Goal: Task Accomplishment & Management: Complete application form

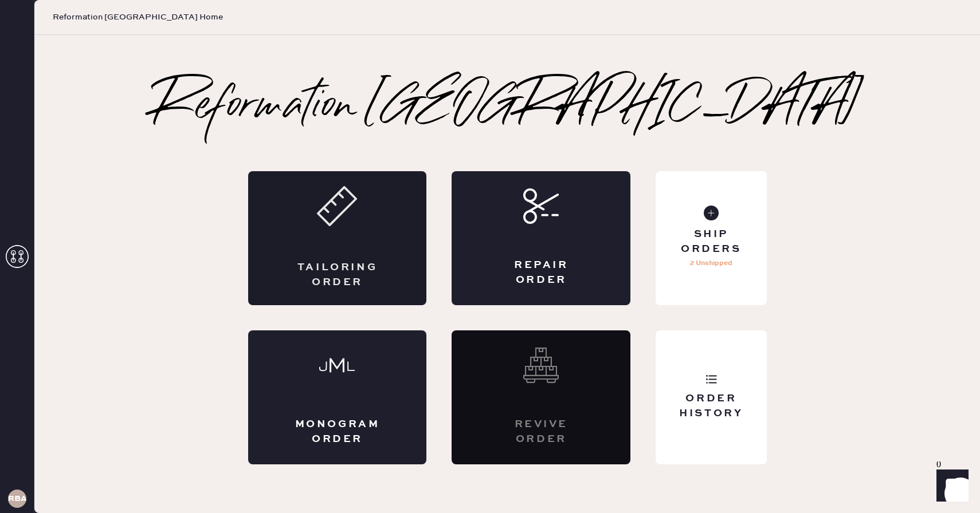
click at [364, 220] on div "Tailoring Order" at bounding box center [337, 238] width 179 height 134
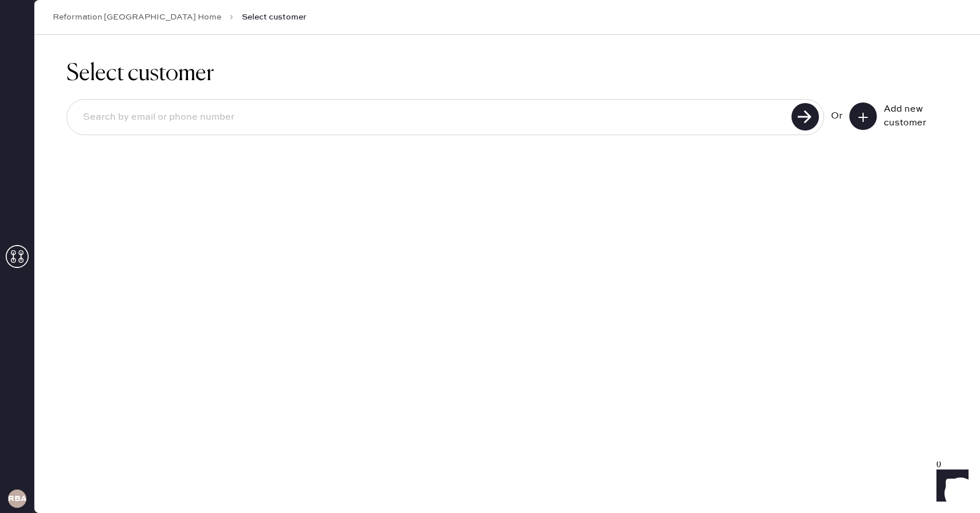
click at [711, 112] on input at bounding box center [431, 117] width 714 height 26
type input "[EMAIL_ADDRESS][DOMAIN_NAME]"
click at [795, 122] on use at bounding box center [804, 116] width 27 height 27
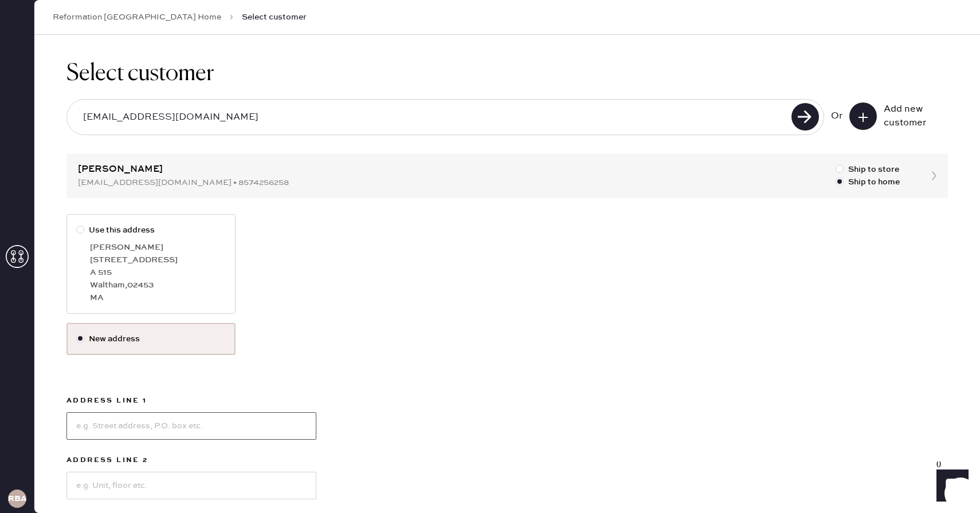
click at [124, 434] on input at bounding box center [191, 425] width 250 height 27
type input "[STREET_ADDRESS][US_STATE]"
click at [150, 490] on input at bounding box center [191, 485] width 250 height 27
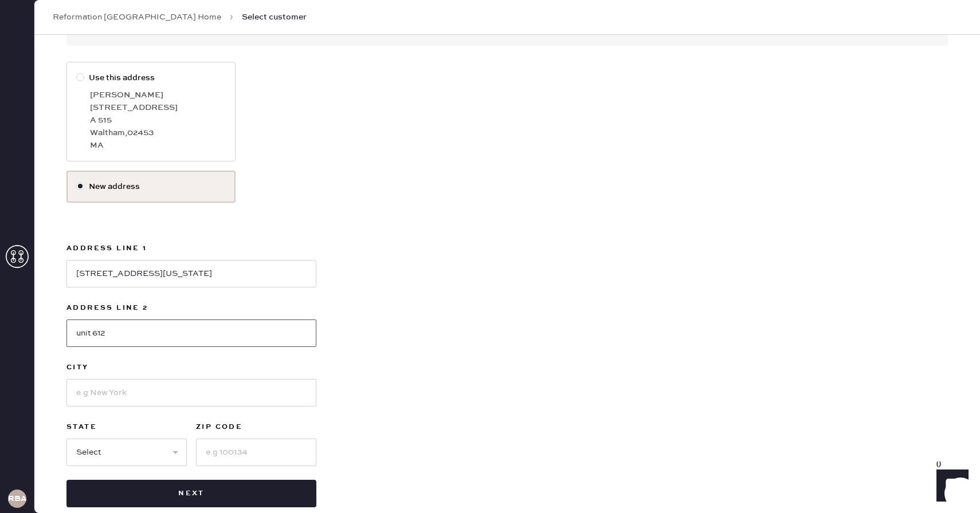
scroll to position [153, 0]
type input "unit 612"
click at [121, 390] on input at bounding box center [191, 392] width 250 height 27
type input "[GEOGRAPHIC_DATA]"
click at [225, 462] on input at bounding box center [256, 451] width 120 height 27
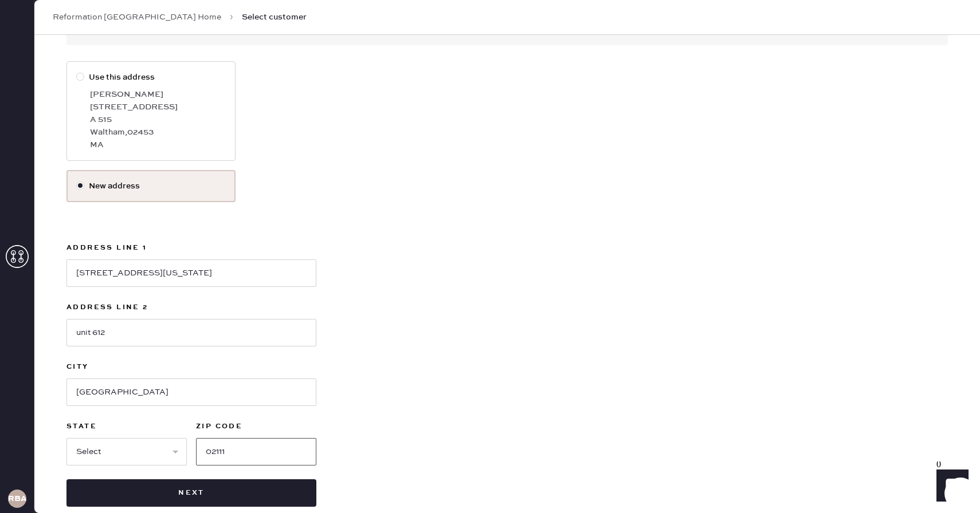
type input "02111"
click at [140, 459] on select "Select AK AL AR AZ CA CO CT [GEOGRAPHIC_DATA] DE FL [GEOGRAPHIC_DATA] HI [GEOGR…" at bounding box center [126, 451] width 120 height 27
select select "MA"
click at [66, 438] on select "Select AK AL AR AZ CA CO CT [GEOGRAPHIC_DATA] DE FL [GEOGRAPHIC_DATA] HI [GEOGR…" at bounding box center [126, 451] width 120 height 27
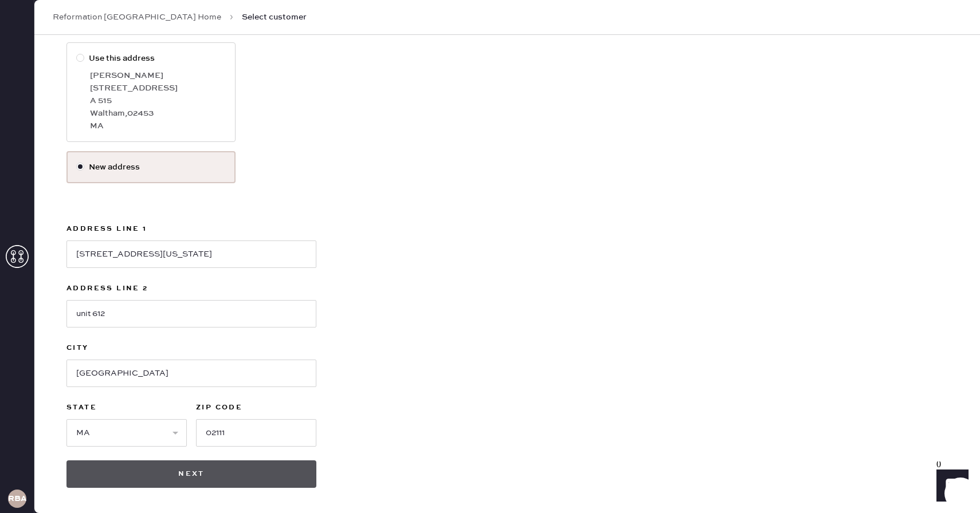
click at [241, 471] on button "Next" at bounding box center [191, 474] width 250 height 27
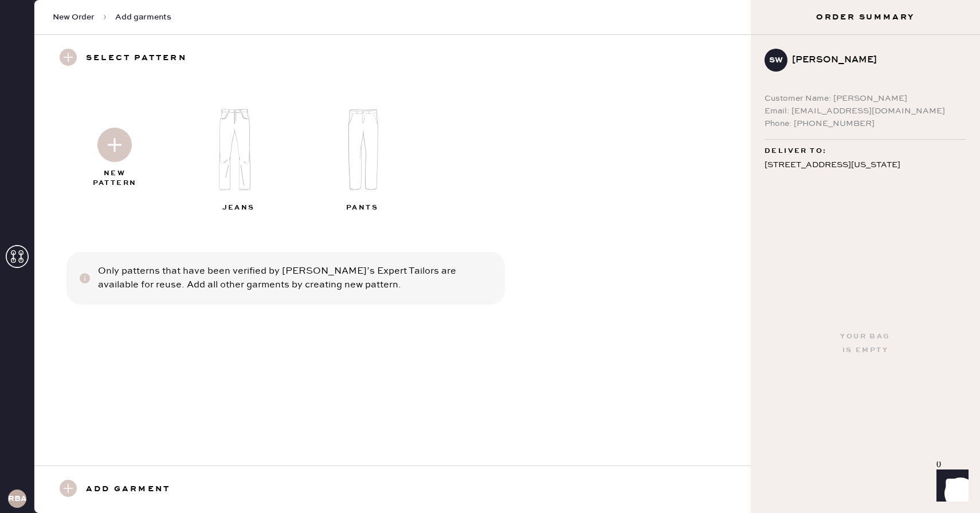
click at [520, 246] on div "New Pattern Jeans Pants Only patterns that have been verified by [PERSON_NAME]’…" at bounding box center [392, 274] width 716 height 384
click at [108, 144] on img at bounding box center [114, 145] width 34 height 34
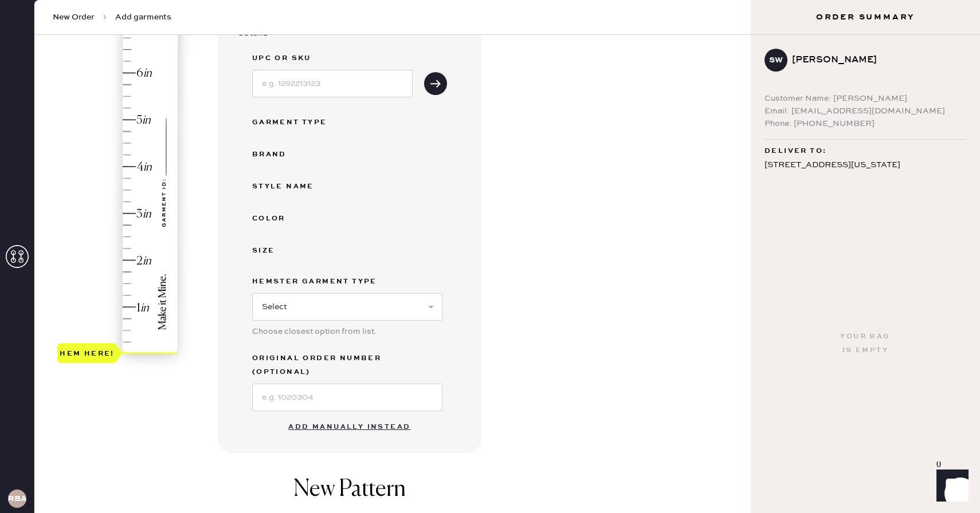
scroll to position [176, 0]
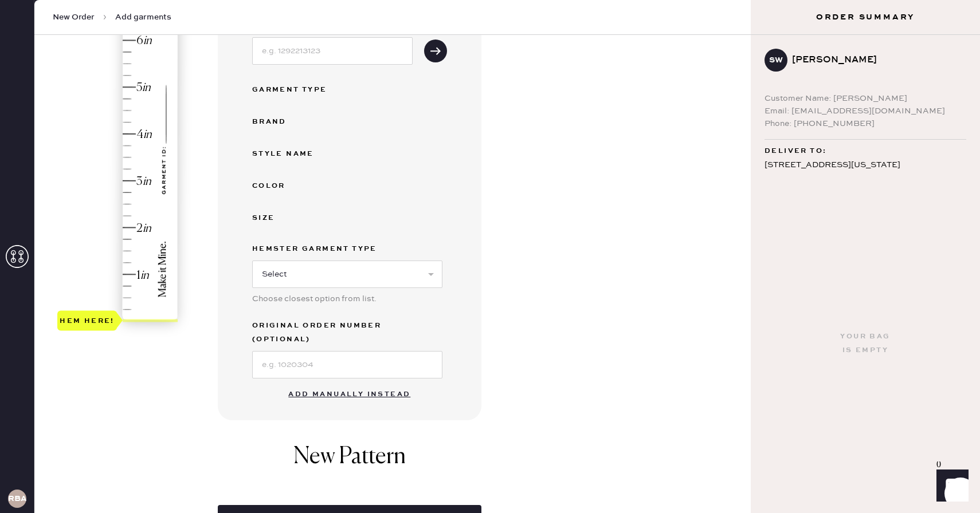
click at [365, 385] on button "Add manually instead" at bounding box center [349, 394] width 136 height 23
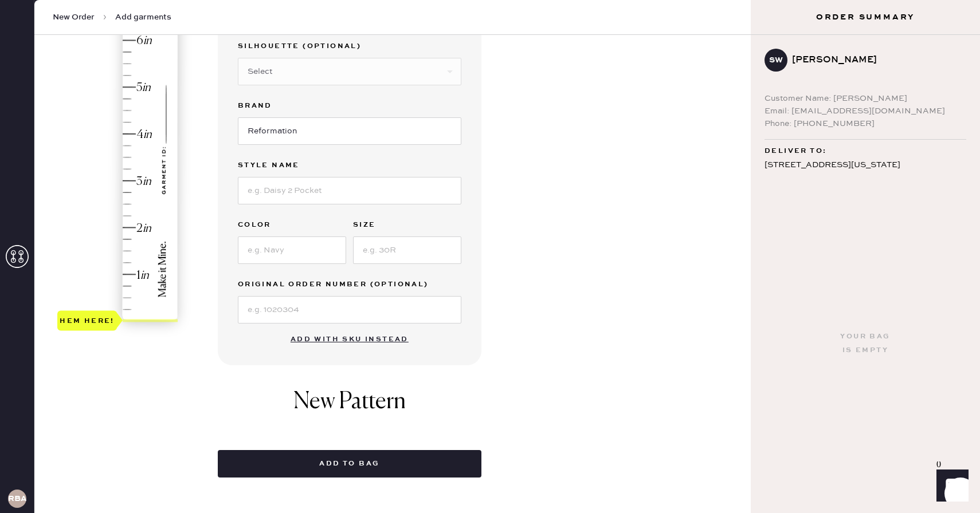
click at [135, 274] on div "Hem here!" at bounding box center [118, 158] width 122 height 338
click at [579, 90] on div "Garment details Garment Type Select Basic Skirt Jeans Leggings Pants Shorts Bas…" at bounding box center [480, 208] width 524 height 540
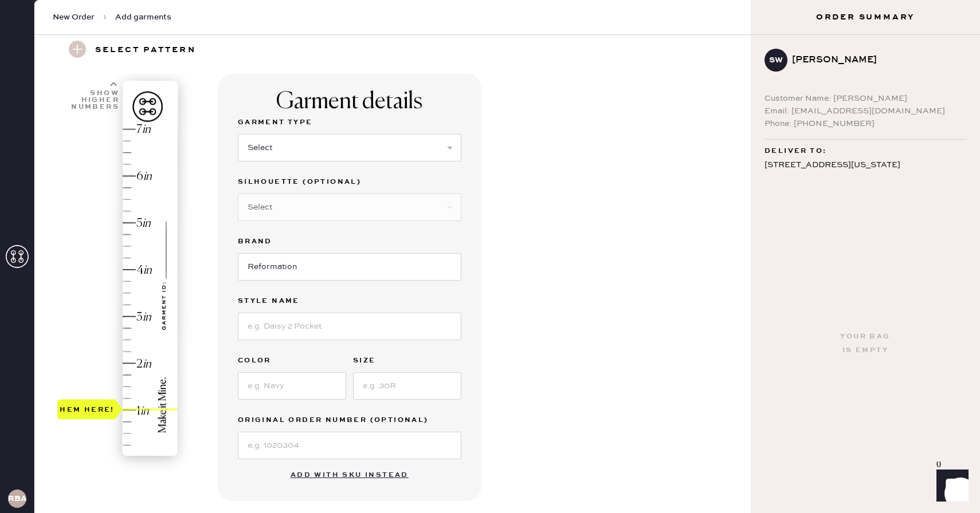
scroll to position [0, 0]
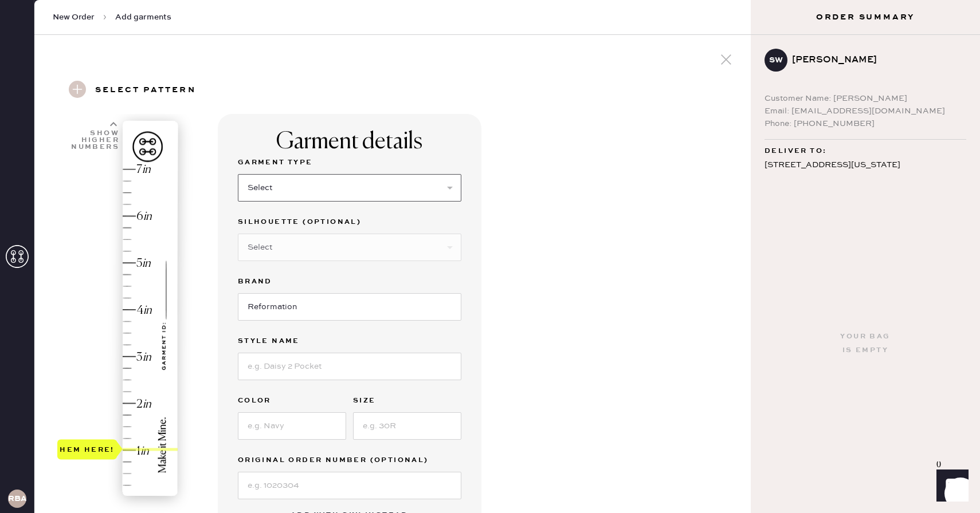
click at [365, 195] on select "Select Basic Skirt Jeans Leggings Pants Shorts Basic Sleeved Dress Basic Sleeve…" at bounding box center [349, 187] width 223 height 27
select select "2"
click at [238, 174] on select "Select Basic Skirt Jeans Leggings Pants Shorts Basic Sleeved Dress Basic Sleeve…" at bounding box center [349, 187] width 223 height 27
click at [514, 231] on div "Garment details Garment Type Select Basic Skirt Jeans Leggings Pants Shorts Bas…" at bounding box center [480, 414] width 524 height 600
type input "1"
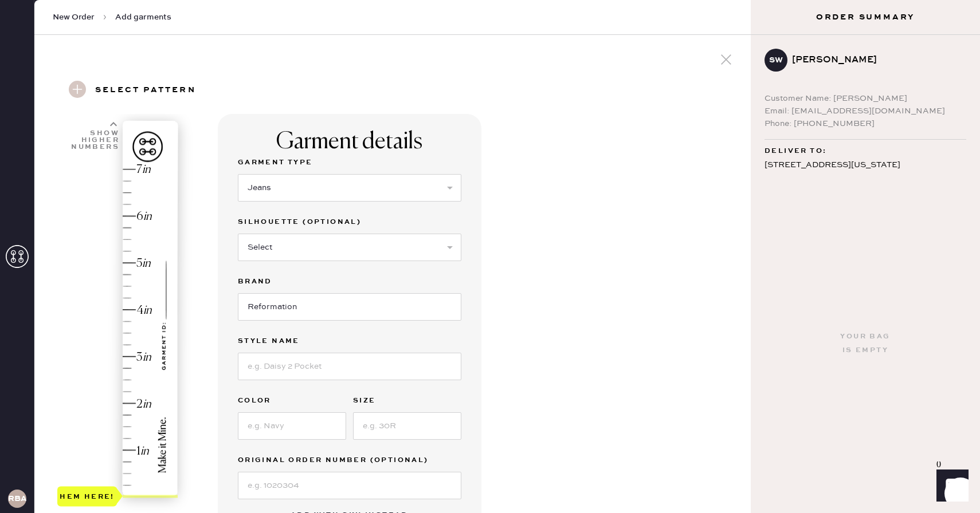
click at [143, 449] on div "Hem here!" at bounding box center [118, 333] width 122 height 338
click at [311, 365] on input at bounding box center [349, 366] width 223 height 27
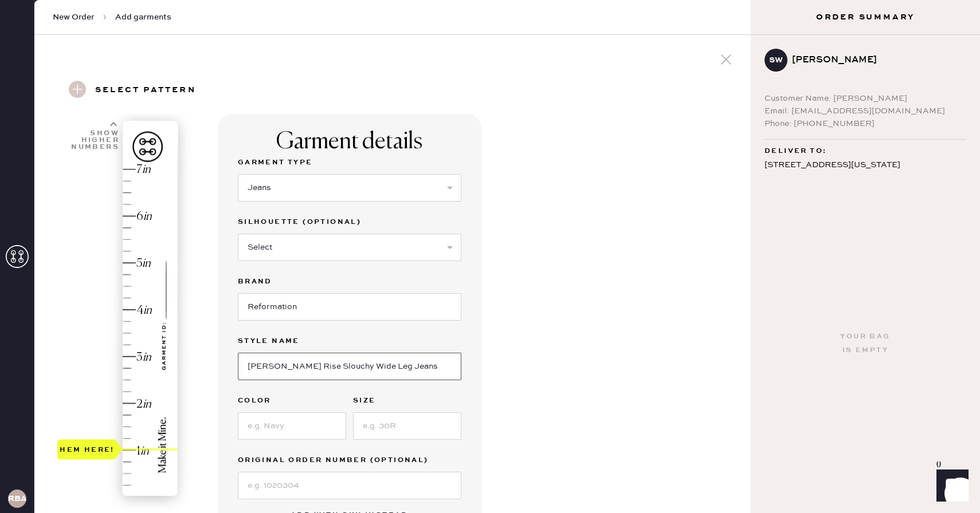
type input "[PERSON_NAME] Rise Slouchy Wide Leg Jeans"
click at [511, 363] on div "Garment details Garment Type Select Basic Skirt Jeans Leggings Pants Shorts Bas…" at bounding box center [480, 439] width 524 height 651
click at [286, 430] on input at bounding box center [292, 425] width 108 height 27
click at [269, 426] on input "Sanddollar" at bounding box center [292, 425] width 108 height 27
type input "Sand Dollar"
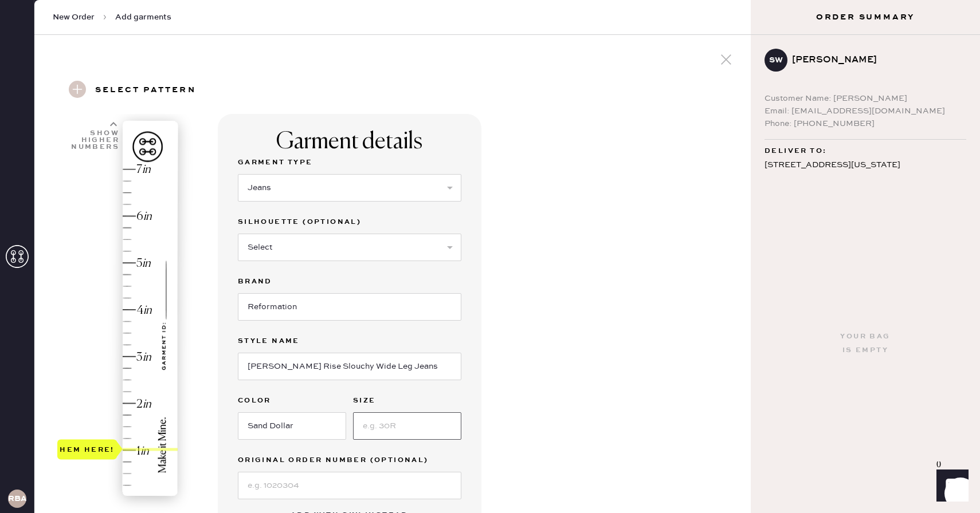
click at [412, 424] on input at bounding box center [407, 425] width 108 height 27
type input "25"
click at [569, 343] on div "Garment details Garment Type Select Basic Skirt Jeans Leggings Pants Shorts Bas…" at bounding box center [480, 439] width 524 height 651
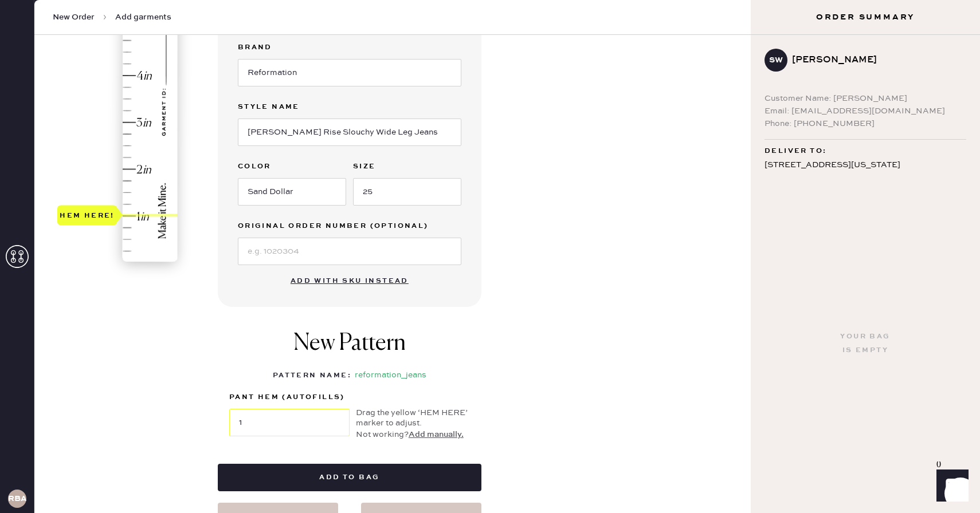
scroll to position [272, 0]
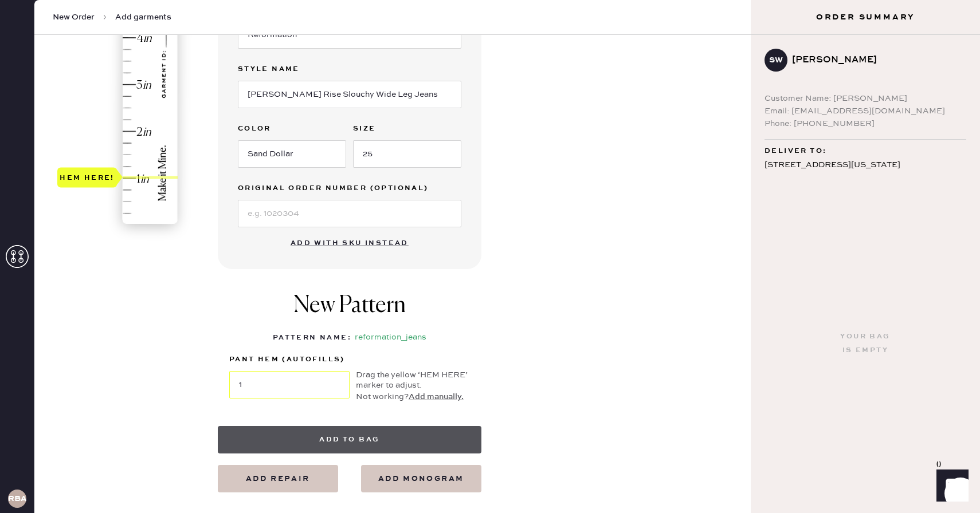
click at [339, 440] on button "Add to bag" at bounding box center [349, 439] width 263 height 27
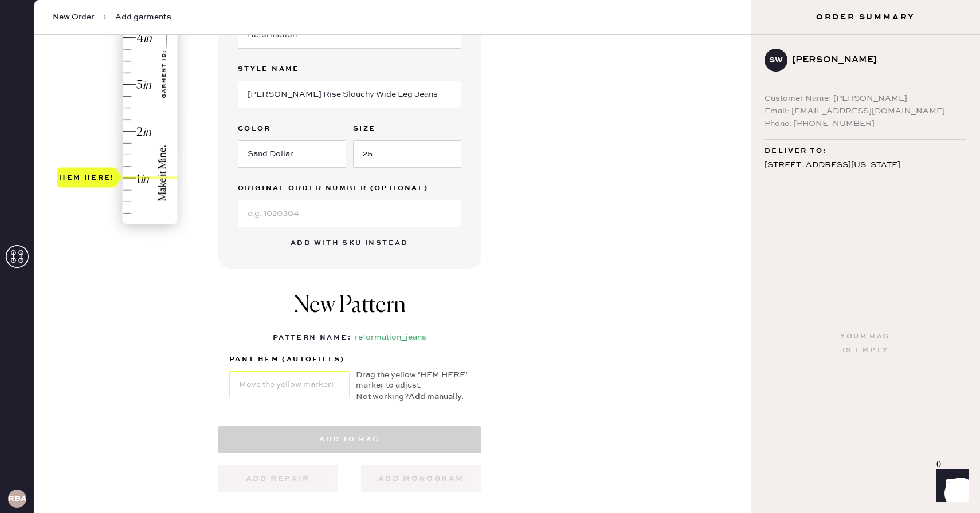
select select "2"
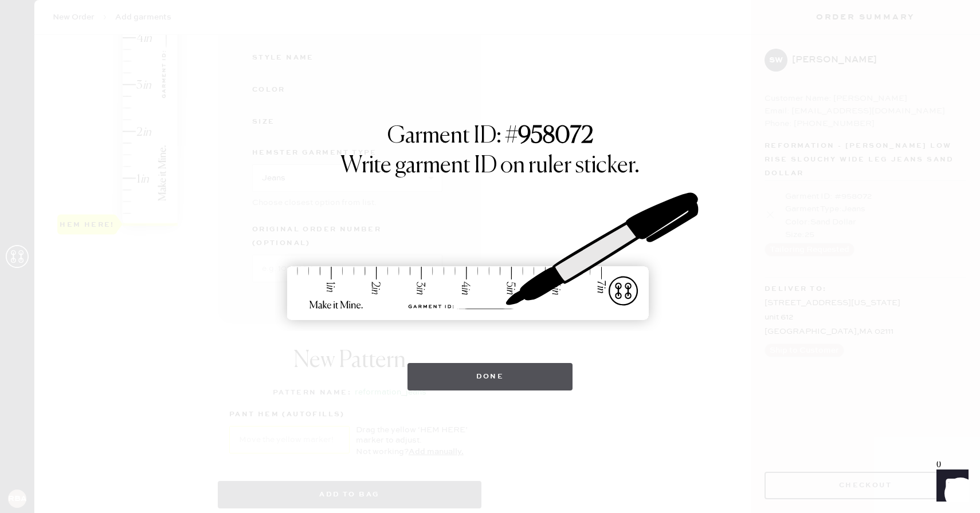
click at [526, 367] on button "Done" at bounding box center [490, 376] width 166 height 27
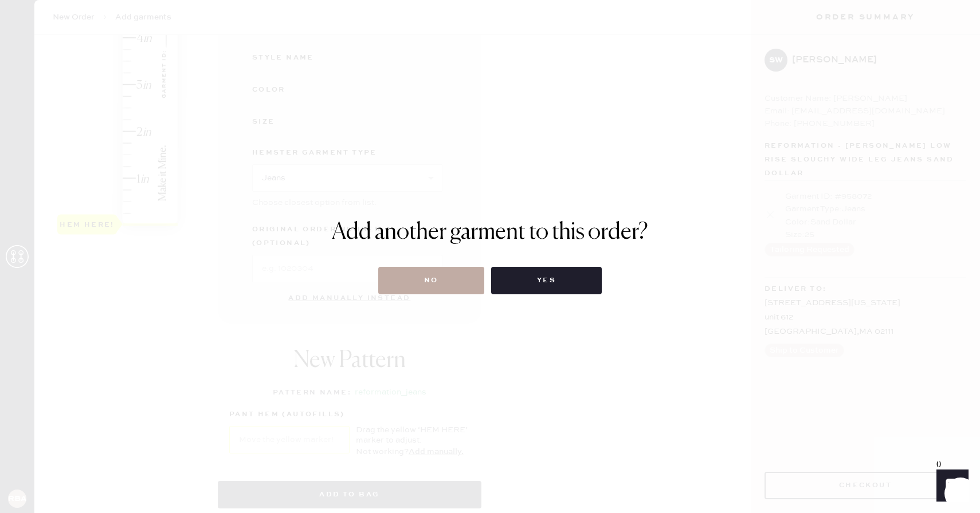
click at [457, 281] on button "No" at bounding box center [431, 280] width 106 height 27
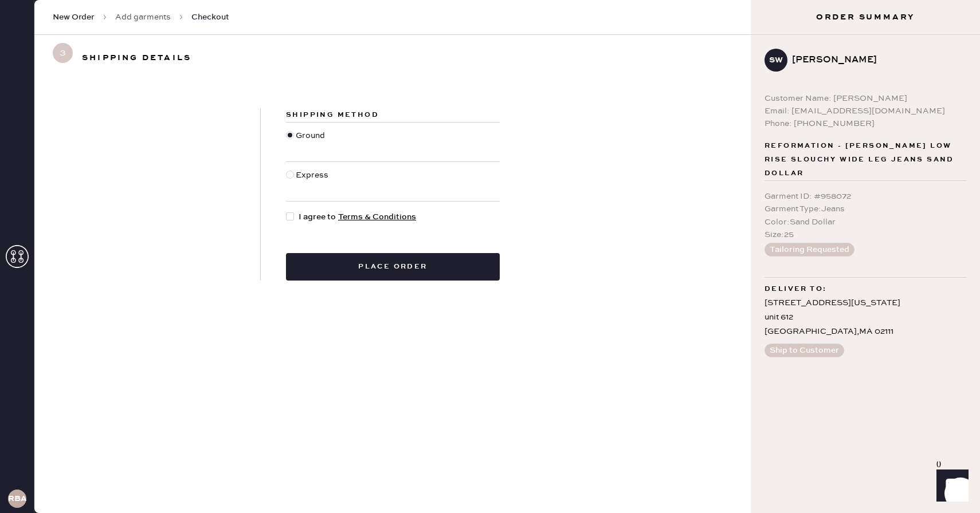
click at [289, 215] on div at bounding box center [290, 217] width 8 height 8
click at [286, 211] on input "I agree to Terms & Conditions" at bounding box center [286, 211] width 1 height 1
checkbox input "true"
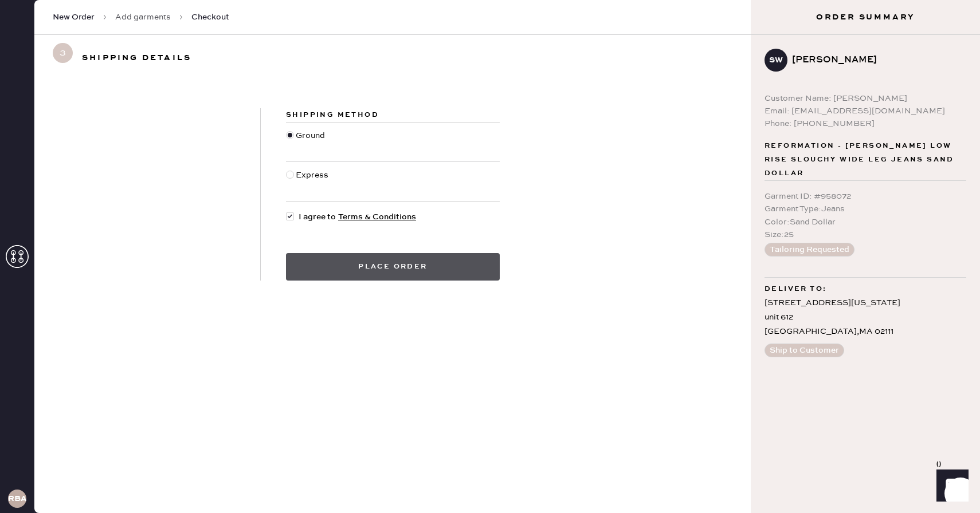
click at [355, 269] on button "Place order" at bounding box center [393, 266] width 214 height 27
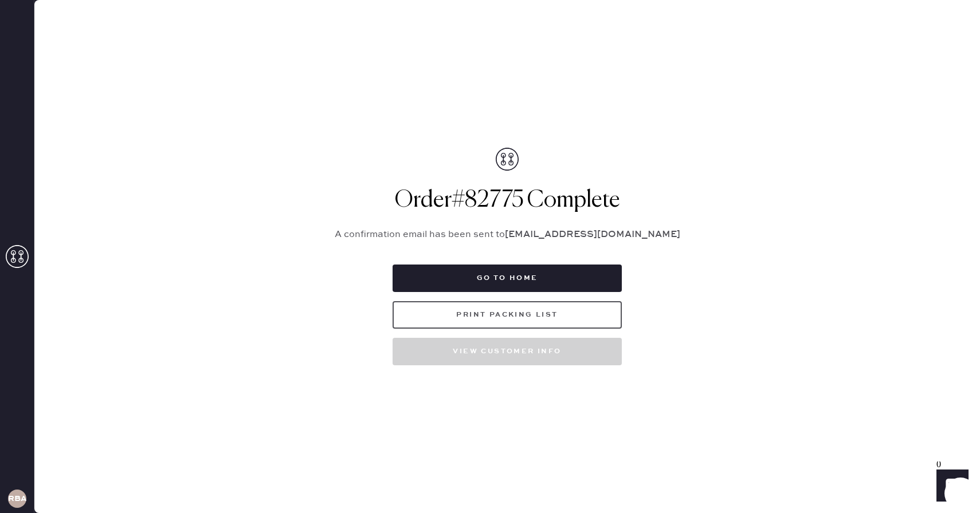
click at [517, 309] on button "Print Packing List" at bounding box center [506, 314] width 229 height 27
